Goal: Transaction & Acquisition: Purchase product/service

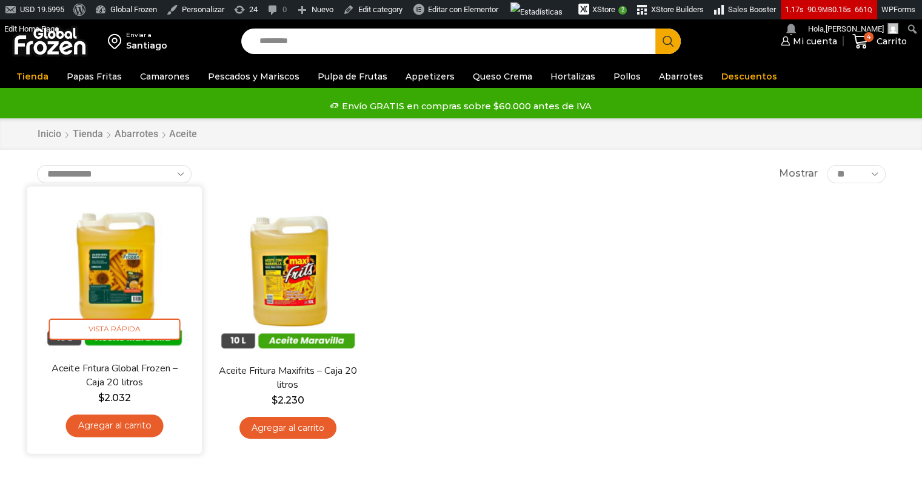
click at [112, 352] on div "En stock Vista Rápida Aceite Fritura Global Frozen – Caja 20 litros $ 2.032 Agr…" at bounding box center [114, 319] width 156 height 249
click at [109, 293] on img at bounding box center [114, 273] width 156 height 156
click at [135, 366] on link "Aceite Fritura Global Frozen – Caja 20 litros" at bounding box center [114, 375] width 141 height 28
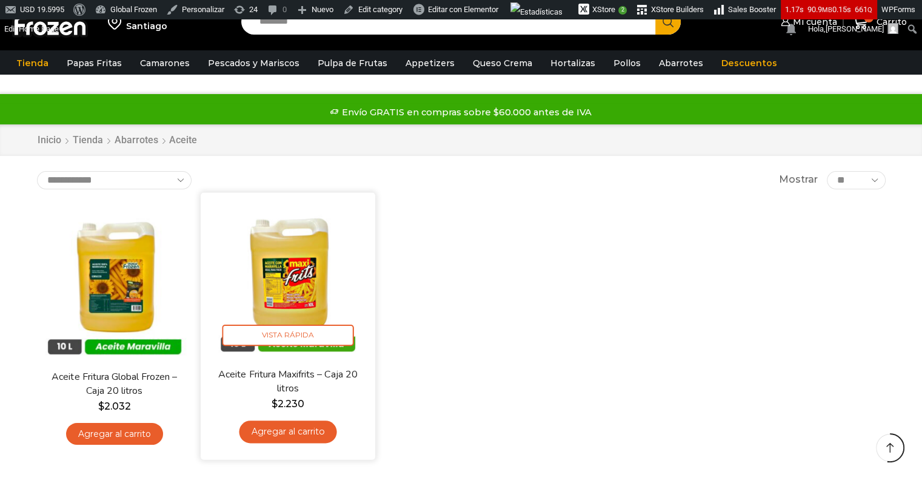
scroll to position [178, 0]
